Goal: Find specific page/section: Find specific page/section

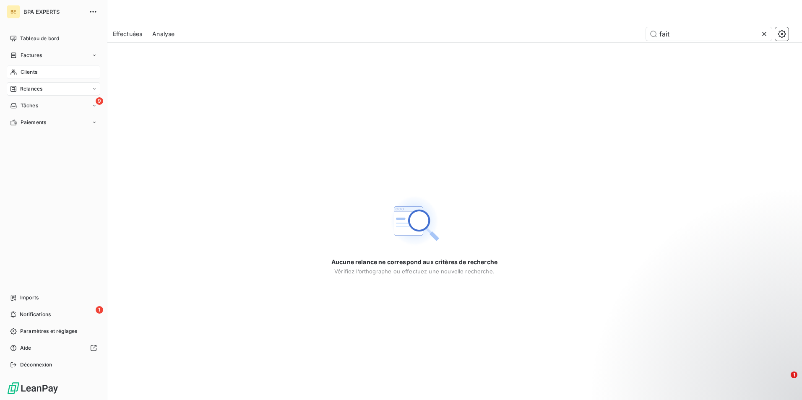
click at [19, 72] on div "Clients" at bounding box center [54, 71] width 94 height 13
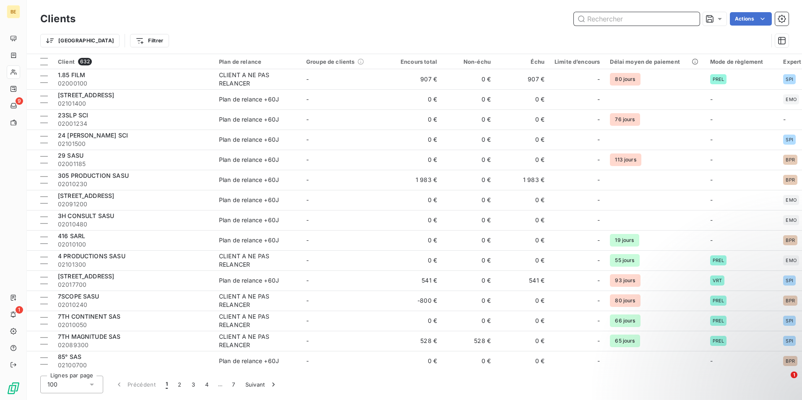
click at [637, 25] on input "text" at bounding box center [637, 18] width 126 height 13
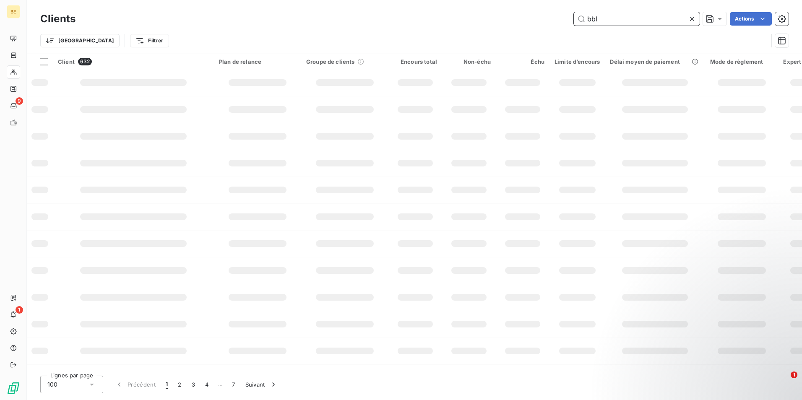
type input "bbl"
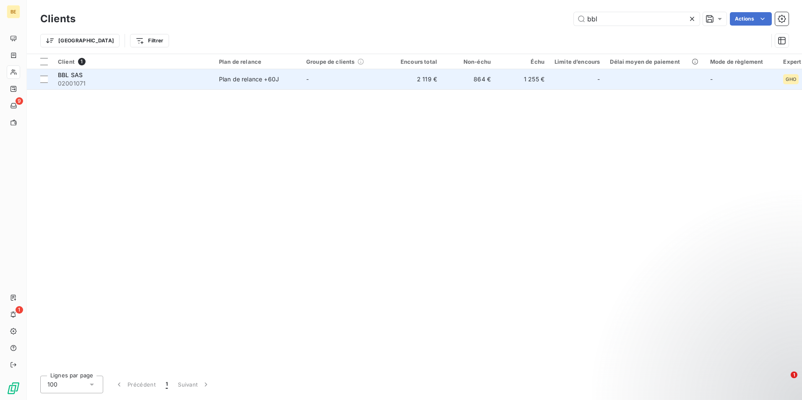
click at [76, 76] on span "BBL SAS" at bounding box center [70, 74] width 25 height 7
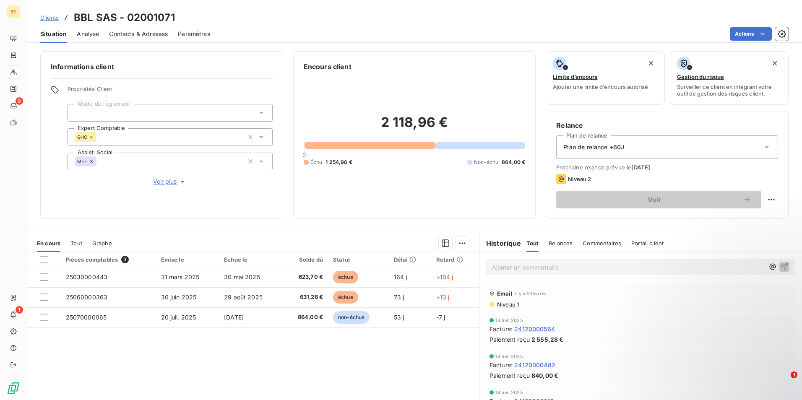
click at [584, 247] on div "Commentaires" at bounding box center [602, 244] width 39 height 18
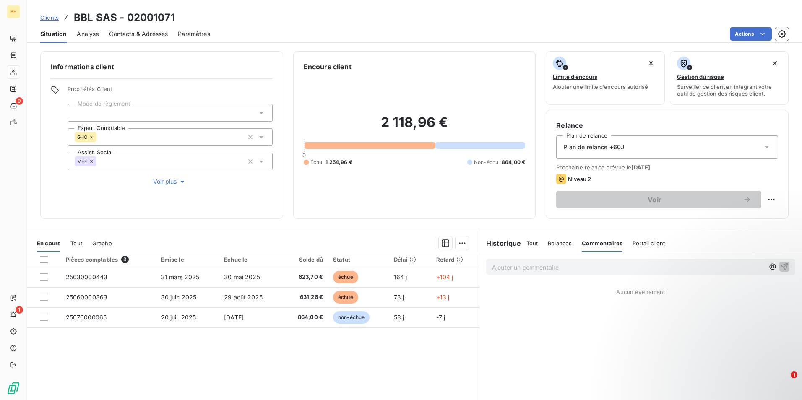
click at [520, 278] on div "Ajouter un commentaire ﻿" at bounding box center [641, 267] width 323 height 30
click at [521, 272] on p "Ajouter un commentaire ﻿" at bounding box center [628, 267] width 272 height 10
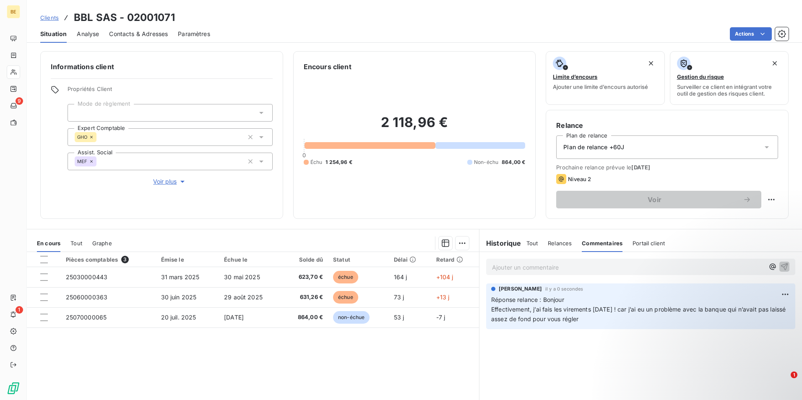
drag, startPoint x: 551, startPoint y: 241, endPoint x: 546, endPoint y: 243, distance: 4.9
click at [550, 241] on span "Relances" at bounding box center [560, 243] width 24 height 7
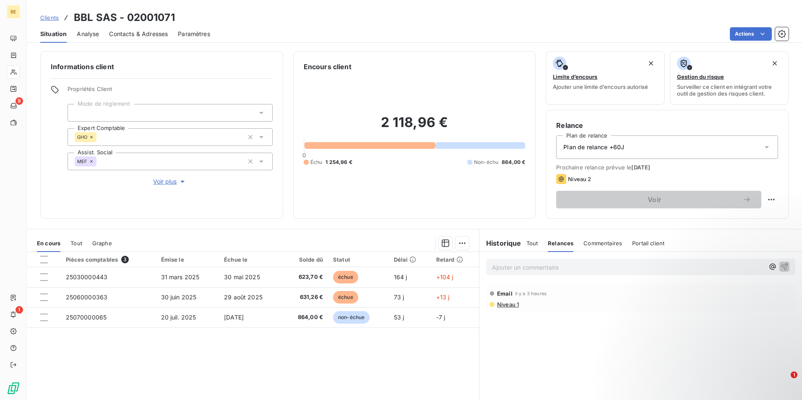
click at [594, 249] on div "Commentaires" at bounding box center [603, 244] width 39 height 18
